Goal: Transaction & Acquisition: Purchase product/service

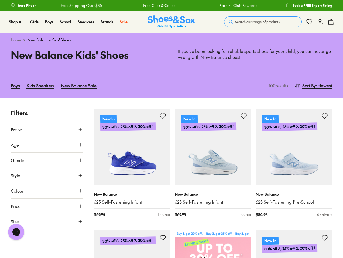
click at [263, 22] on span "Search our range of products" at bounding box center [257, 21] width 44 height 5
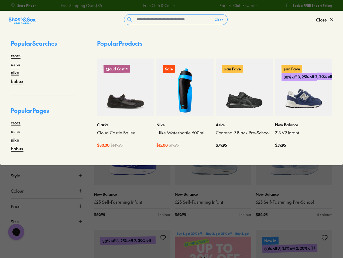
click at [219, 20] on button "Clear" at bounding box center [218, 20] width 17 height 10
click at [325, 20] on span "Close" at bounding box center [321, 19] width 11 height 6
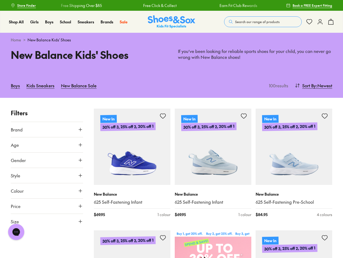
click at [330, 22] on icon at bounding box center [330, 22] width 6 height 6
click at [312, 86] on div at bounding box center [171, 129] width 343 height 258
click at [47, 130] on button "Brand" at bounding box center [47, 129] width 72 height 15
click at [47, 166] on button "Age" at bounding box center [47, 173] width 72 height 15
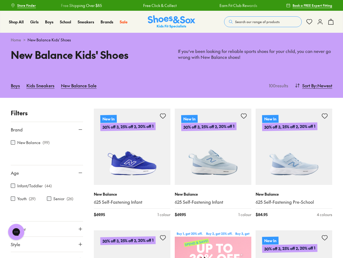
click at [47, 160] on div at bounding box center [47, 160] width 72 height 11
click at [47, 176] on button "Age" at bounding box center [47, 173] width 72 height 15
